Goal: Transaction & Acquisition: Subscribe to service/newsletter

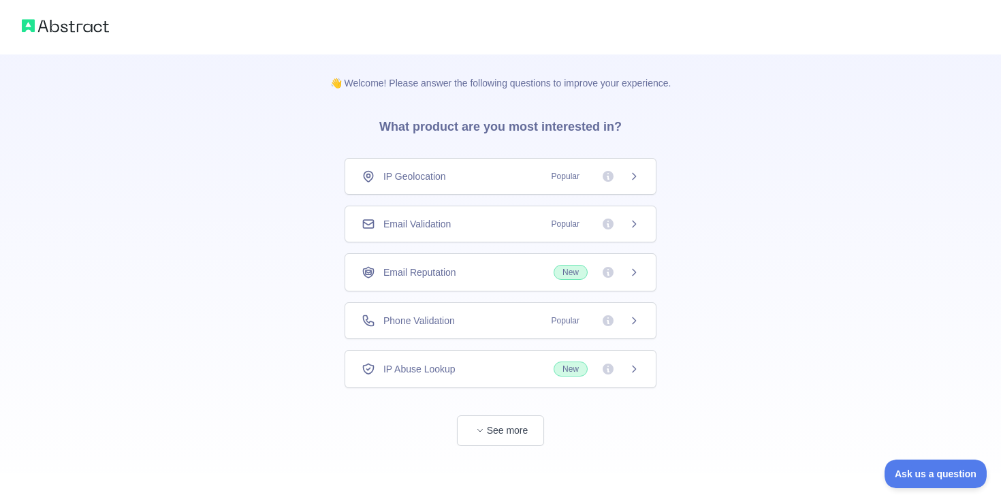
click at [514, 228] on div "Email Validation Popular" at bounding box center [501, 224] width 278 height 14
click at [506, 424] on button "See more" at bounding box center [500, 431] width 87 height 31
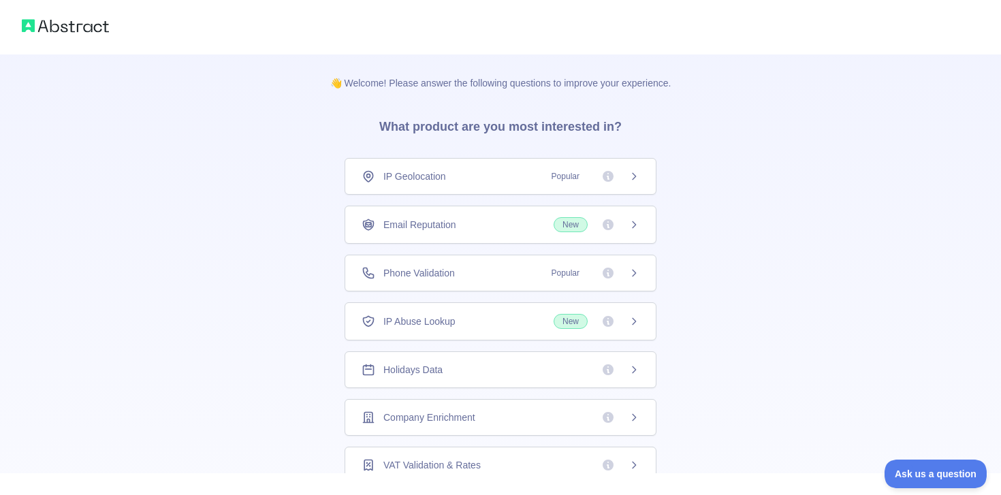
click at [77, 25] on img at bounding box center [65, 25] width 87 height 19
click at [510, 233] on div "Email Reputation New" at bounding box center [501, 225] width 312 height 38
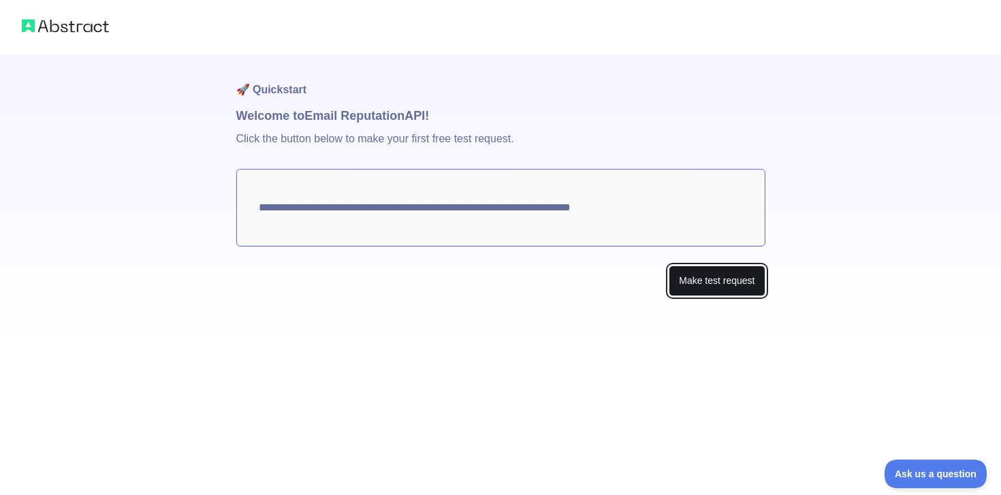
click at [696, 281] on button "Make test request" at bounding box center [717, 281] width 96 height 31
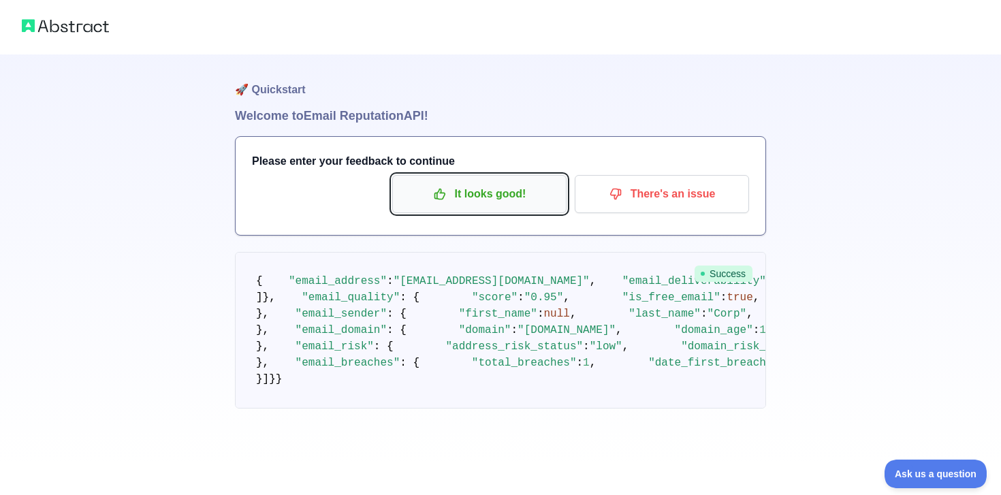
click at [485, 189] on p "It looks good!" at bounding box center [480, 194] width 154 height 23
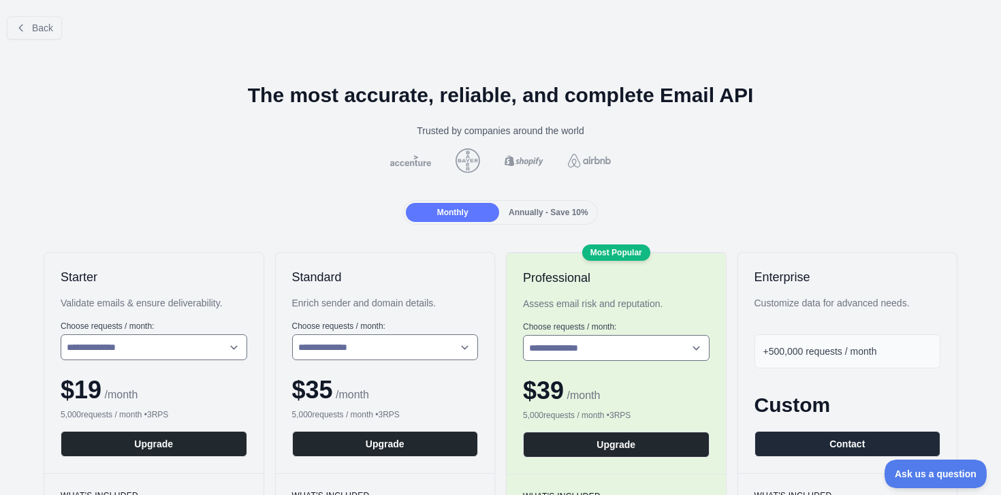
scroll to position [93, 0]
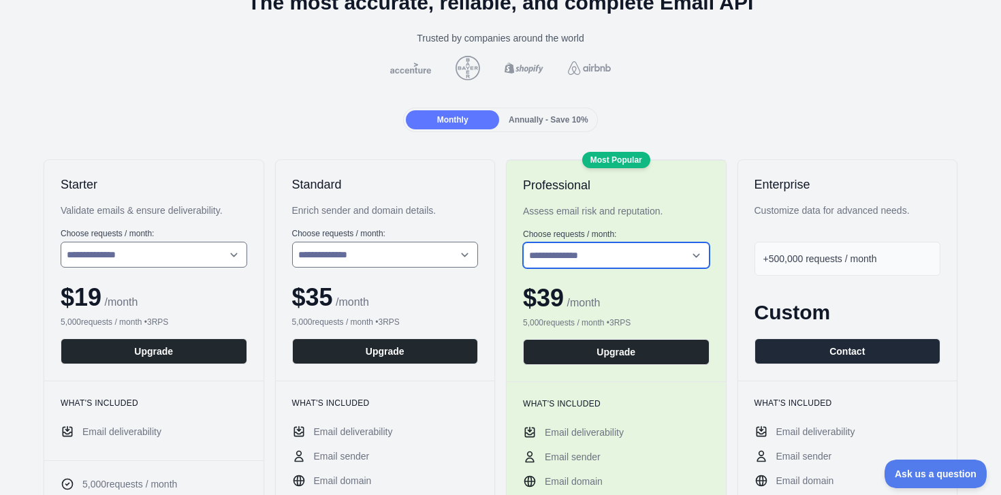
click at [625, 262] on select "**********" at bounding box center [616, 256] width 187 height 26
click at [523, 243] on select "**********" at bounding box center [616, 256] width 187 height 26
click at [563, 129] on div "Monthly Annually - Save 10%" at bounding box center [500, 120] width 194 height 25
click at [567, 117] on span "Annually - Save 10%" at bounding box center [549, 120] width 80 height 10
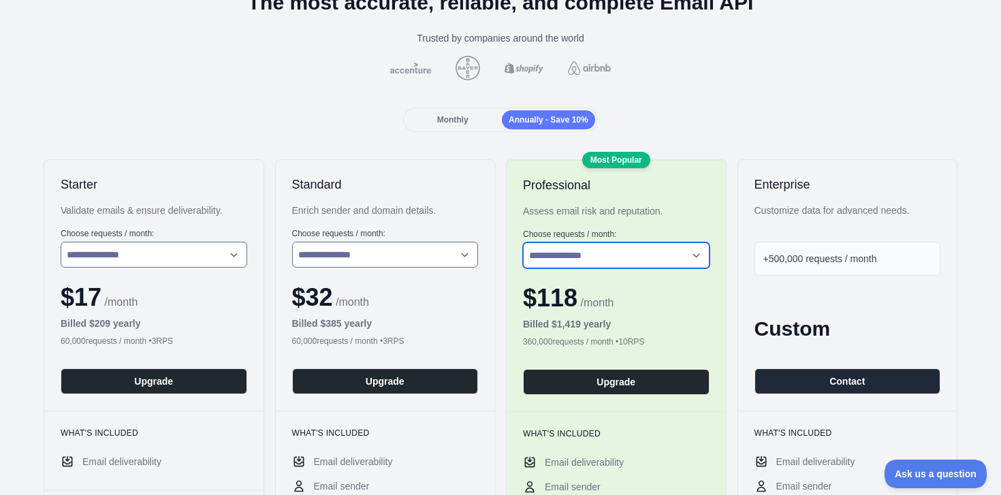
click at [631, 257] on select "**********" at bounding box center [616, 256] width 187 height 26
select select "*"
click at [523, 243] on select "**********" at bounding box center [616, 256] width 187 height 26
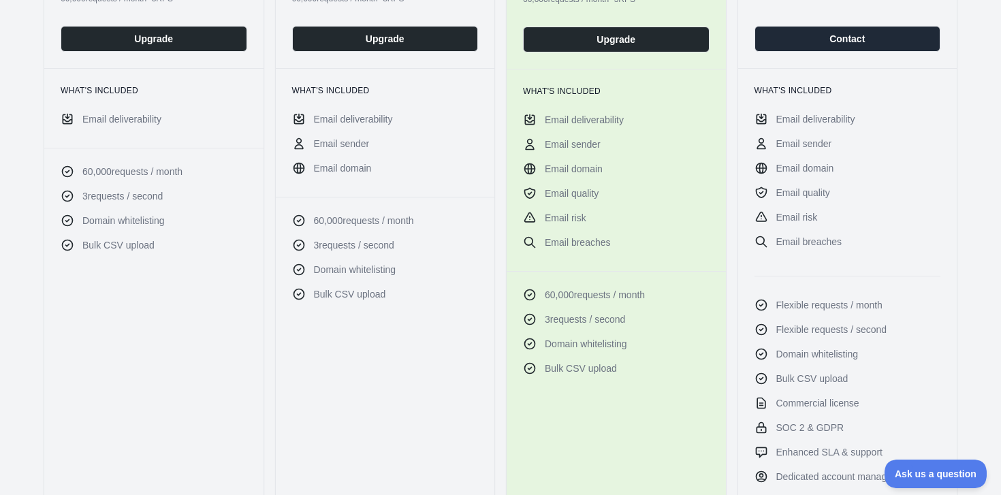
scroll to position [0, 0]
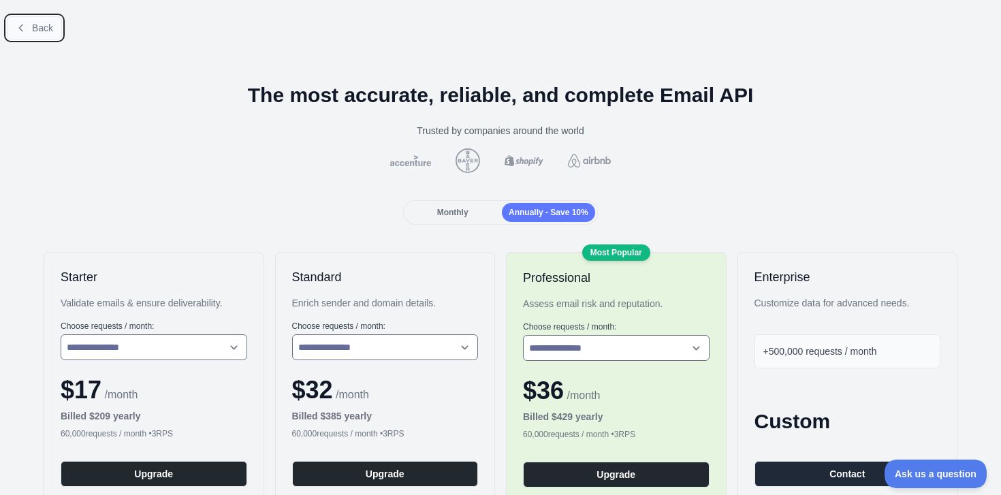
click at [50, 27] on span "Back" at bounding box center [42, 27] width 21 height 11
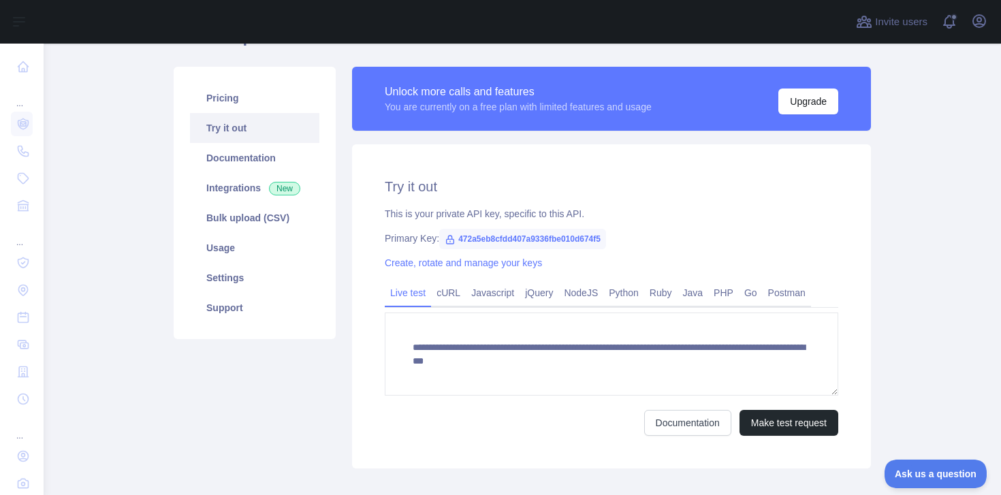
scroll to position [80, 0]
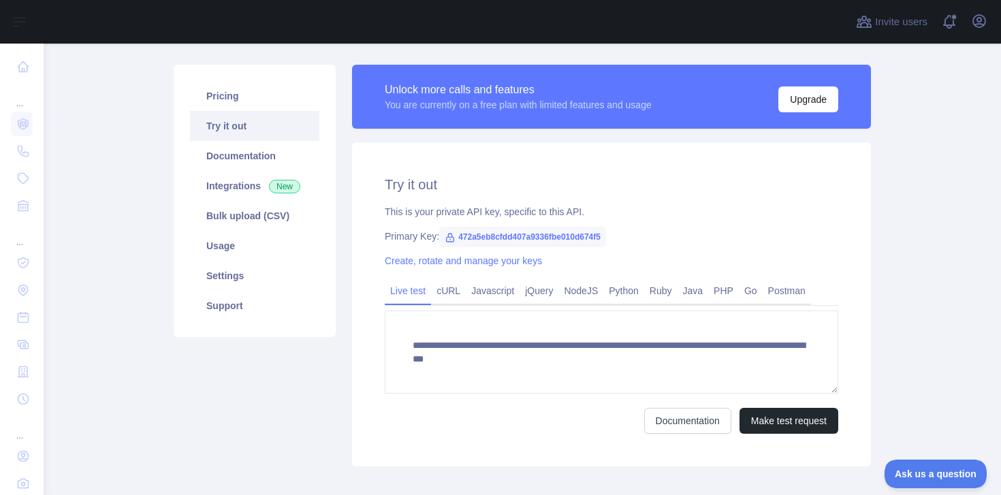
click at [264, 80] on div "Pricing Try it out Documentation Integrations New Bulk upload (CSV) Usage Setti…" at bounding box center [255, 201] width 162 height 273
click at [263, 94] on link "Pricing" at bounding box center [254, 96] width 129 height 30
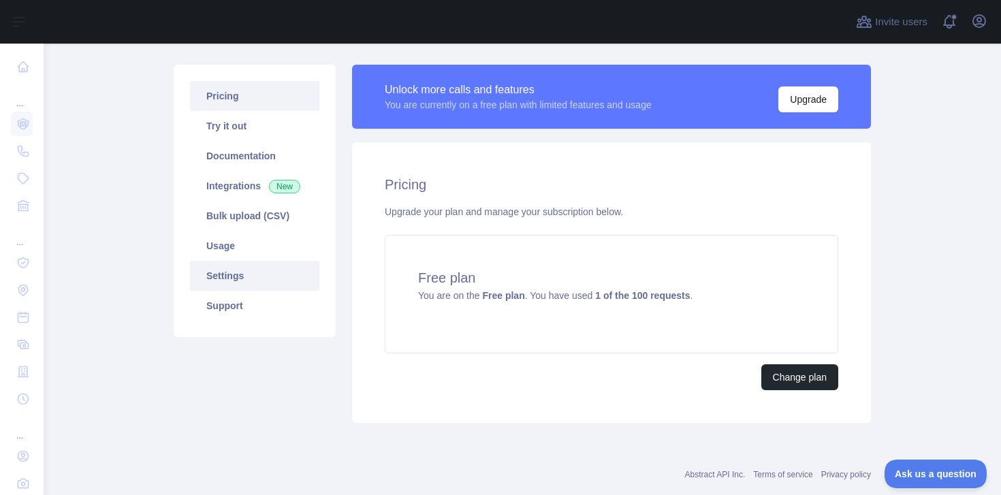
click at [276, 272] on link "Settings" at bounding box center [254, 276] width 129 height 30
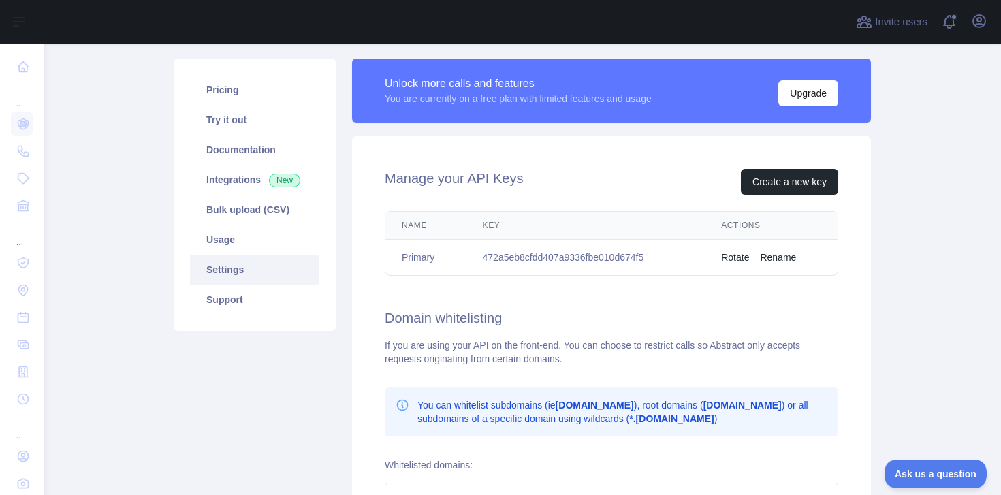
scroll to position [83, 0]
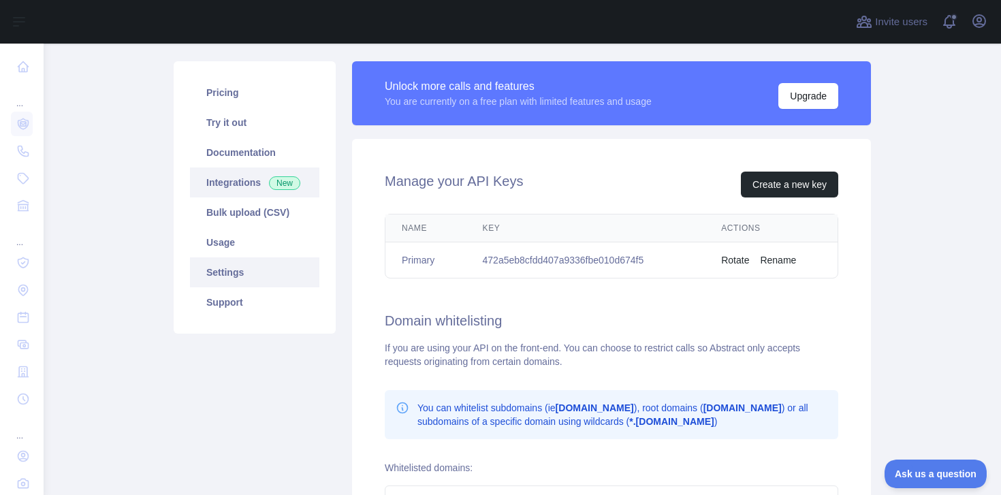
click at [249, 179] on link "Integrations New" at bounding box center [254, 183] width 129 height 30
